Goal: Task Accomplishment & Management: Manage account settings

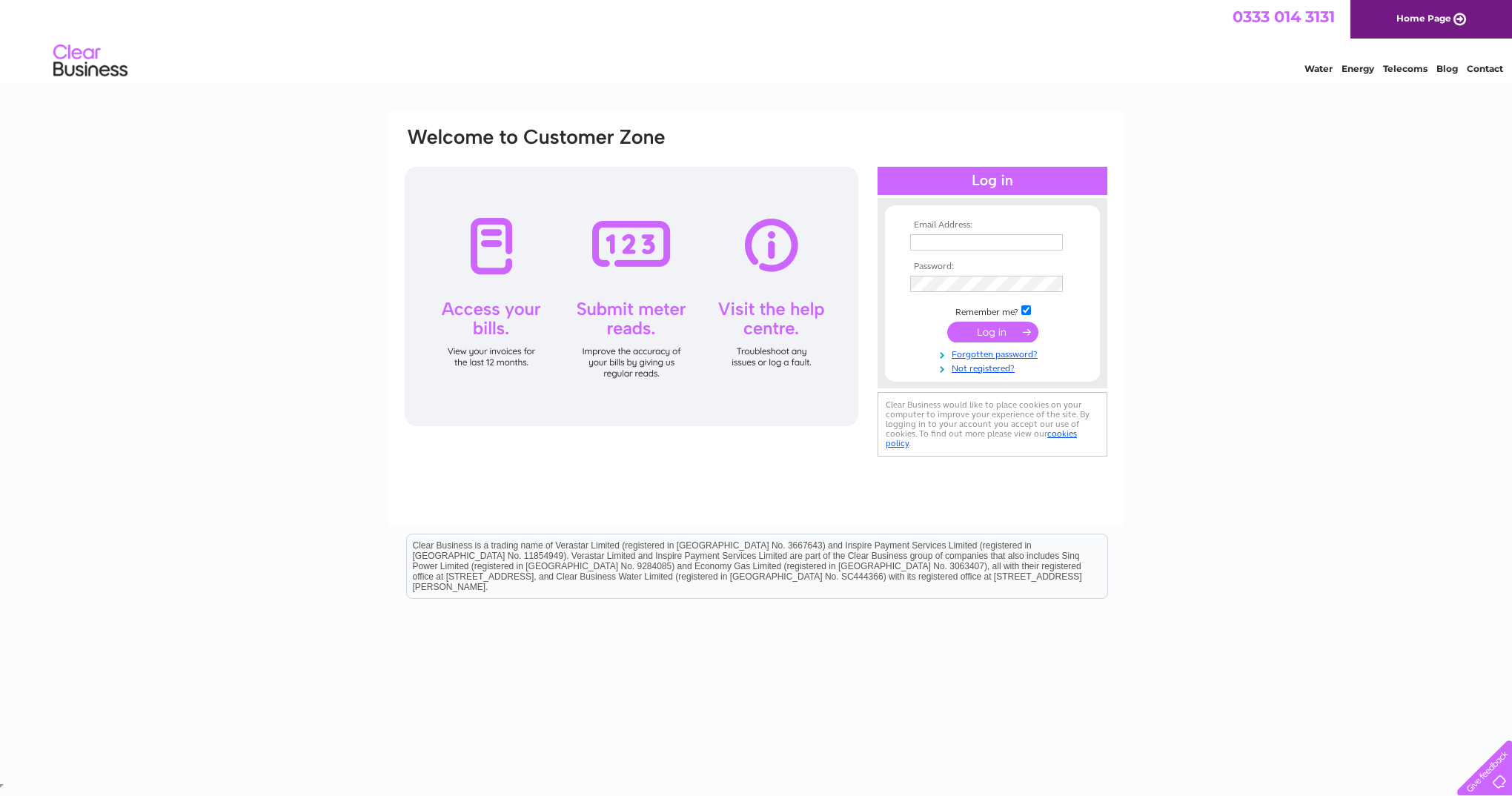
type input "[EMAIL_ADDRESS][DOMAIN_NAME]"
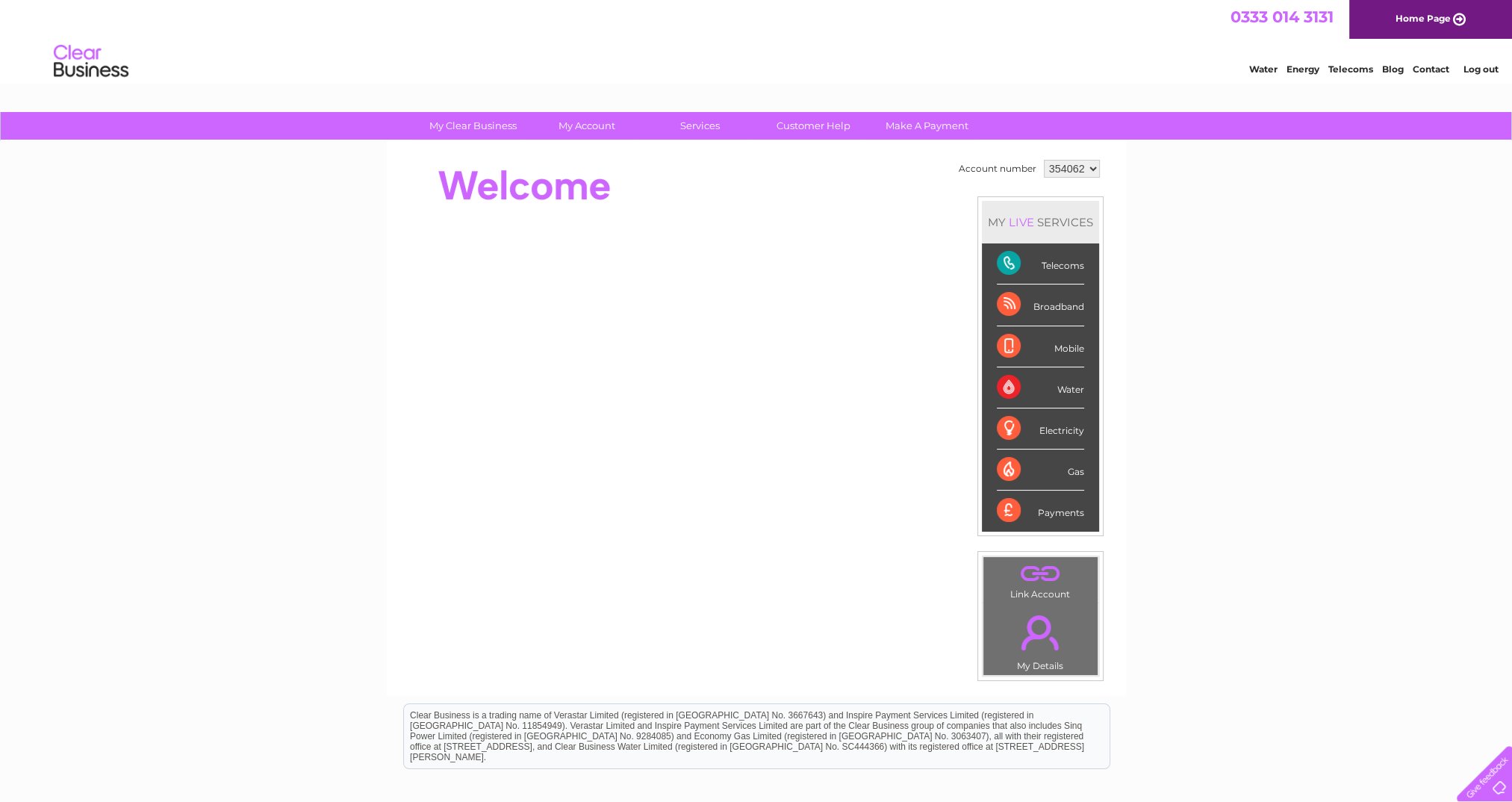
click at [1093, 171] on select "354062" at bounding box center [1072, 168] width 56 height 18
click at [1009, 513] on div "Payments" at bounding box center [1040, 510] width 88 height 40
click at [1072, 513] on div "Payments" at bounding box center [1040, 510] width 88 height 40
click at [1347, 70] on link "Telecoms" at bounding box center [1351, 69] width 45 height 11
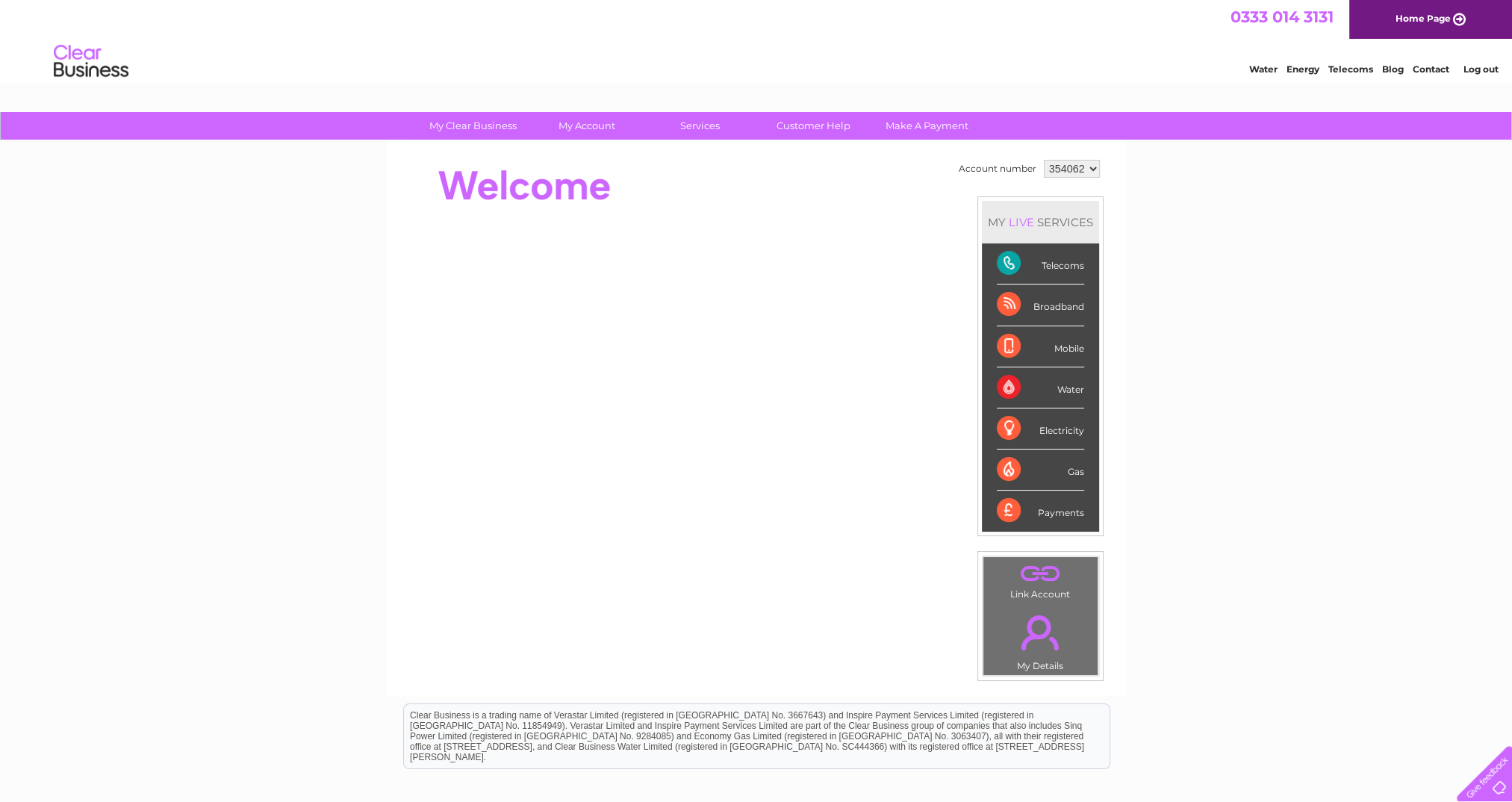
click at [1043, 617] on link "." at bounding box center [1040, 633] width 107 height 52
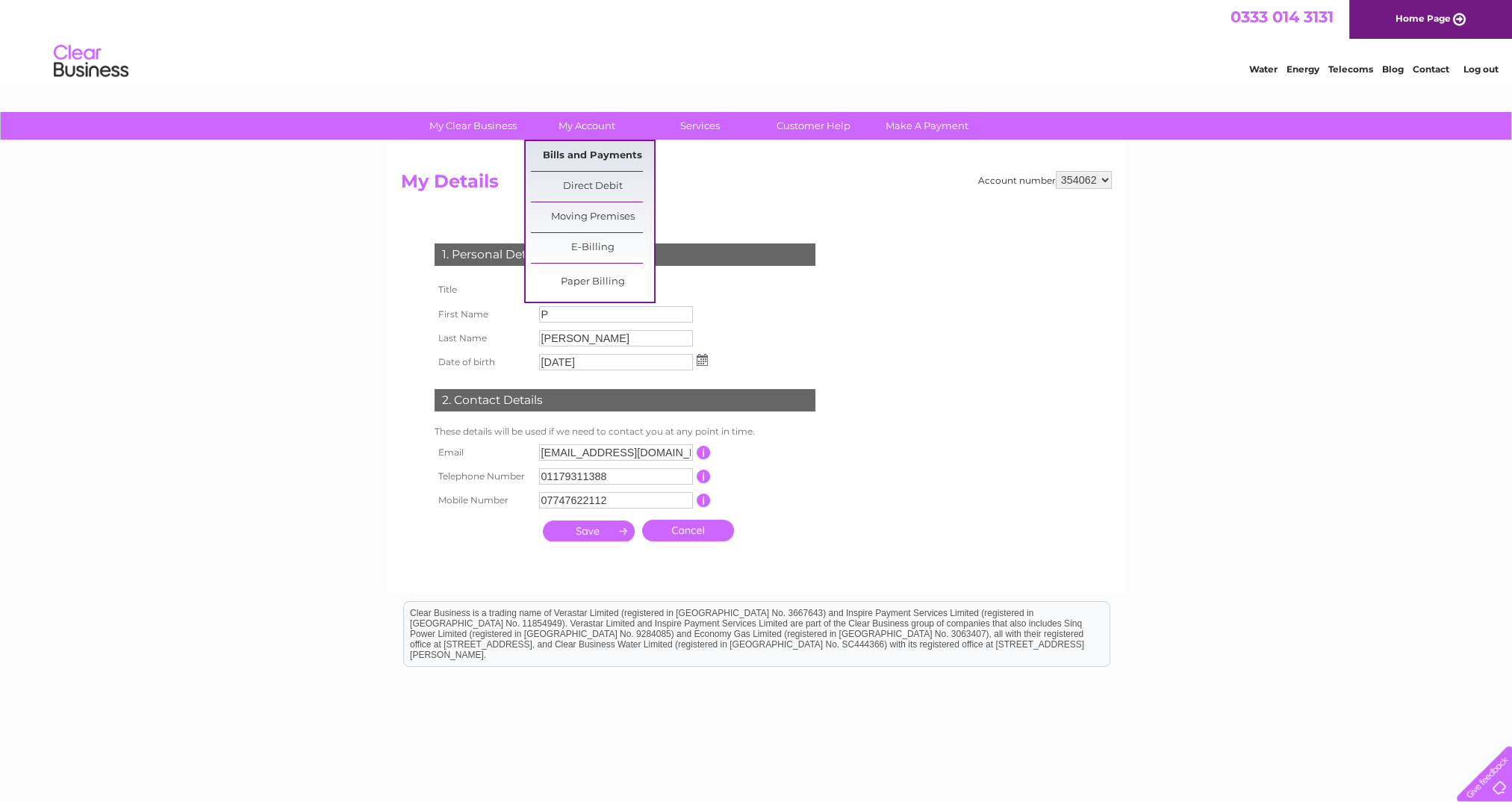
click at [574, 154] on link "Bills and Payments" at bounding box center [592, 156] width 123 height 30
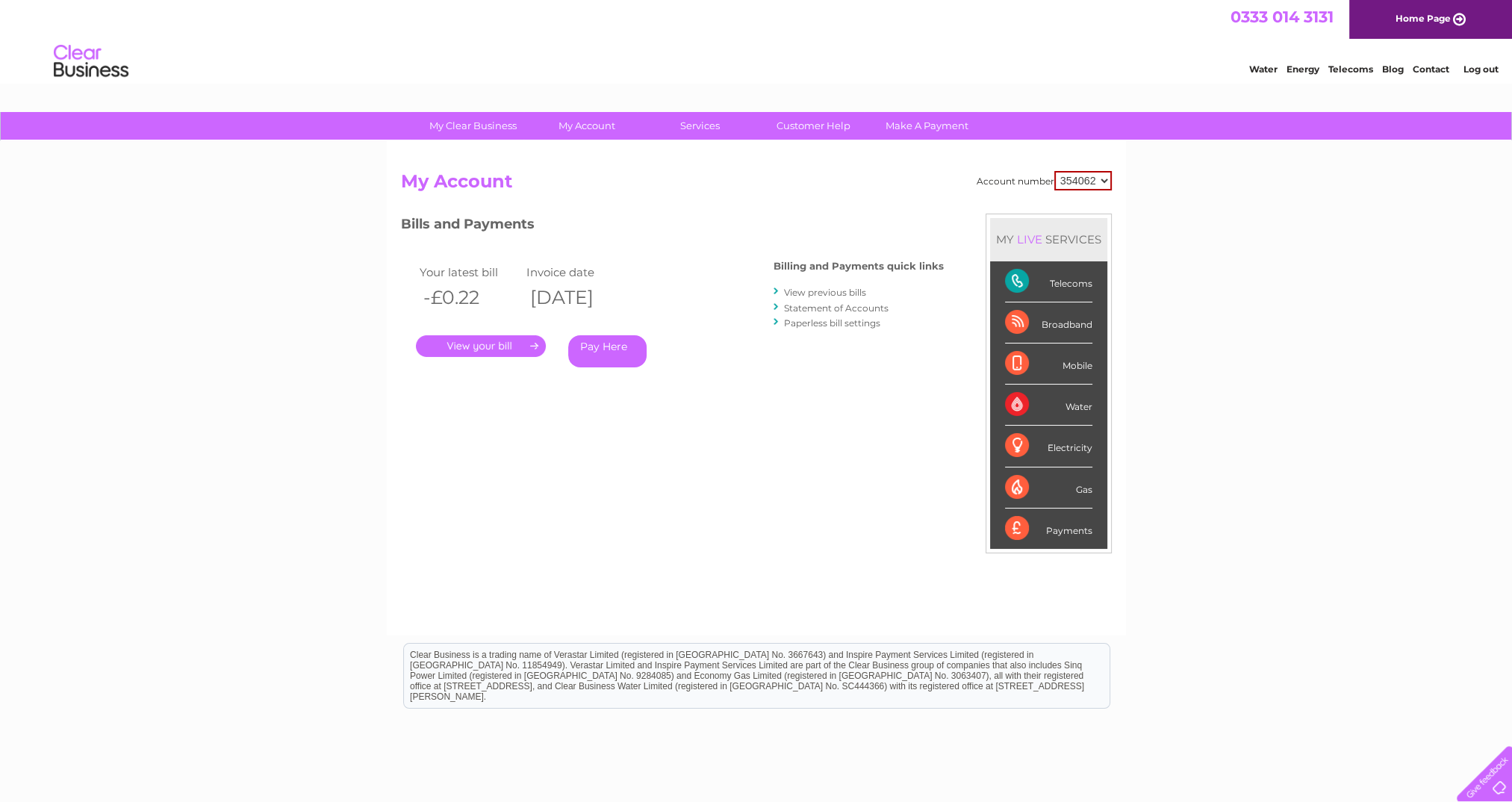
click at [457, 346] on link "." at bounding box center [481, 345] width 130 height 21
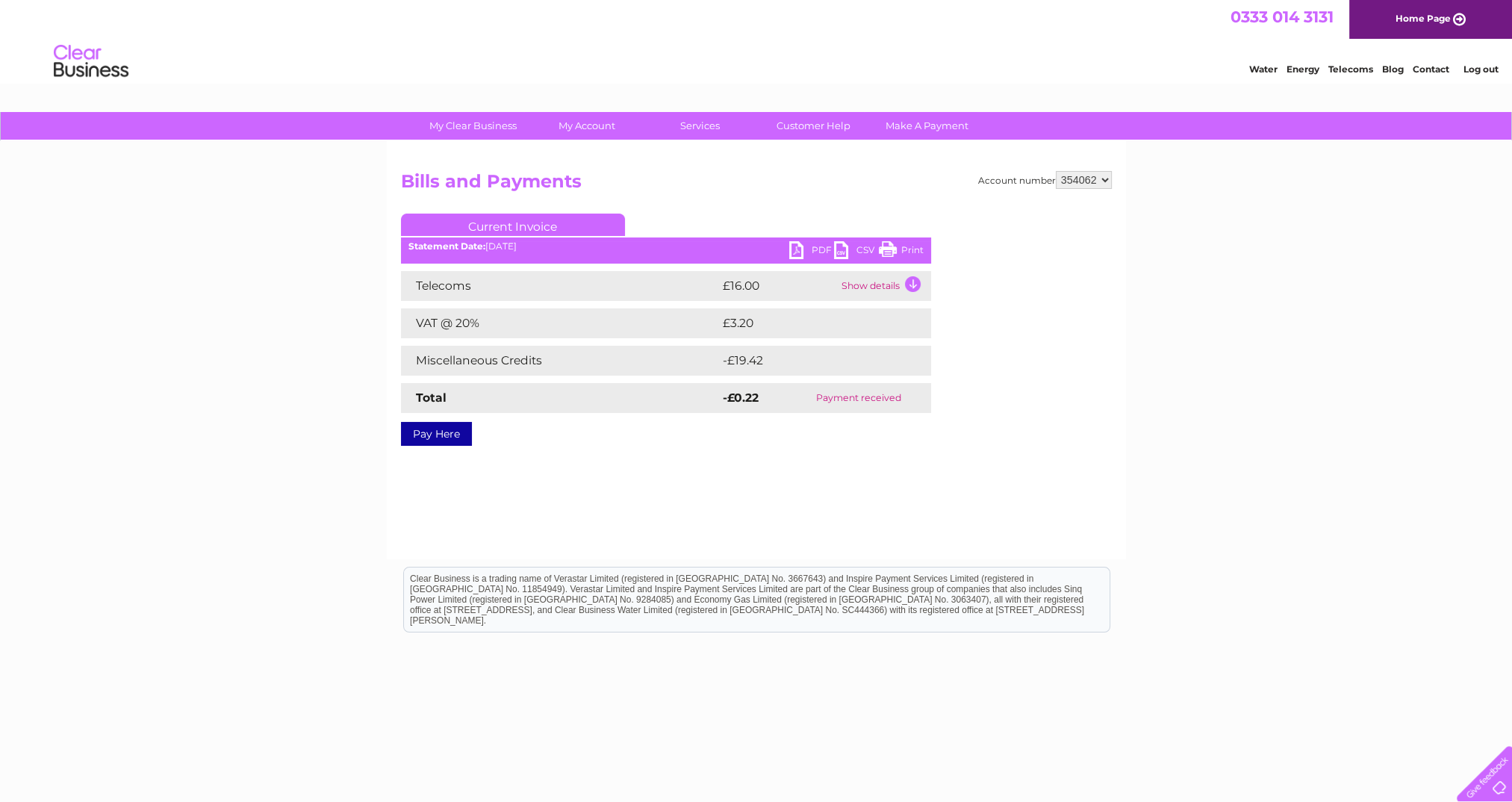
click at [820, 252] on link "PDF" at bounding box center [811, 251] width 45 height 21
click at [1484, 69] on link "Log out" at bounding box center [1481, 69] width 35 height 11
